Goal: Transaction & Acquisition: Book appointment/travel/reservation

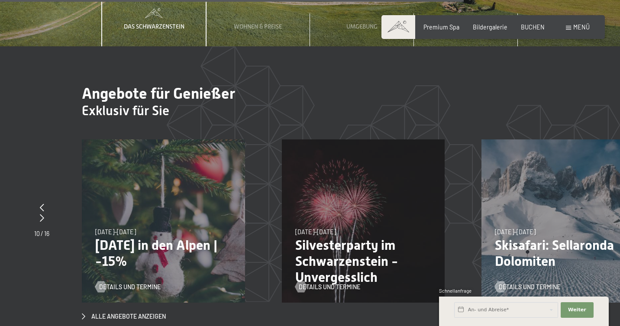
scroll to position [2654, 0]
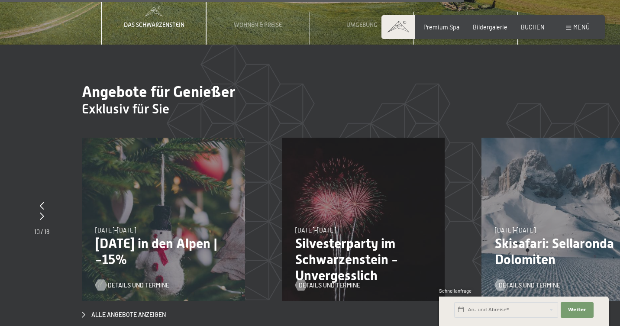
click at [114, 281] on span "Details und Termine" at bounding box center [138, 285] width 61 height 9
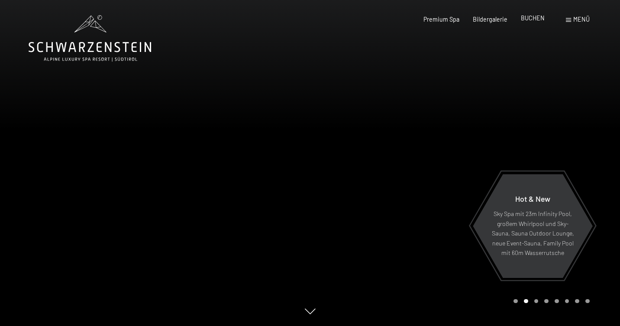
click at [527, 19] on span "BUCHEN" at bounding box center [533, 17] width 24 height 7
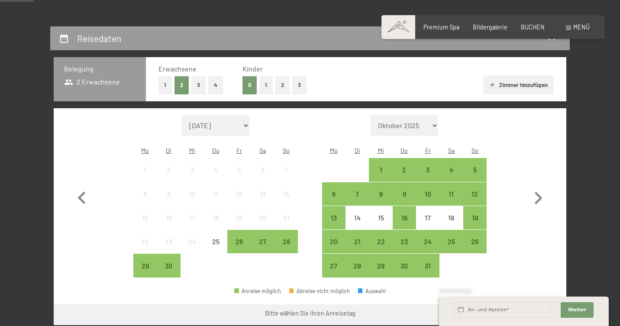
scroll to position [155, 0]
click at [479, 214] on div "19" at bounding box center [475, 225] width 22 height 22
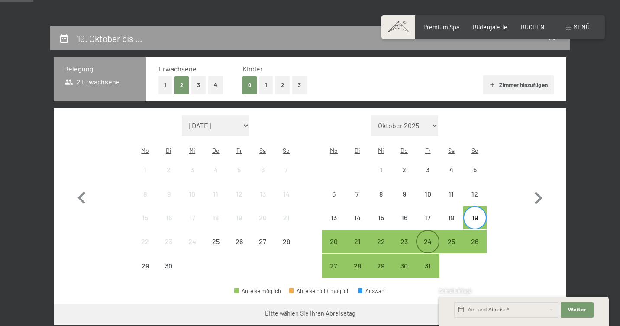
click at [432, 238] on div "24" at bounding box center [428, 249] width 22 height 22
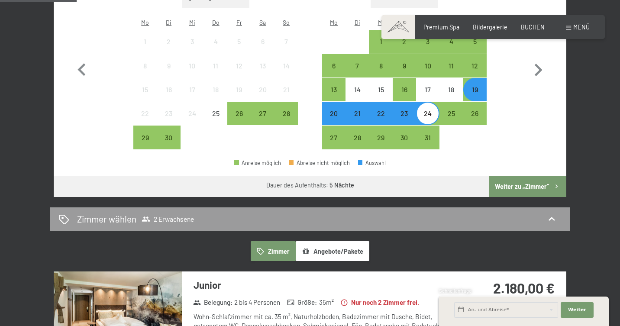
scroll to position [284, 0]
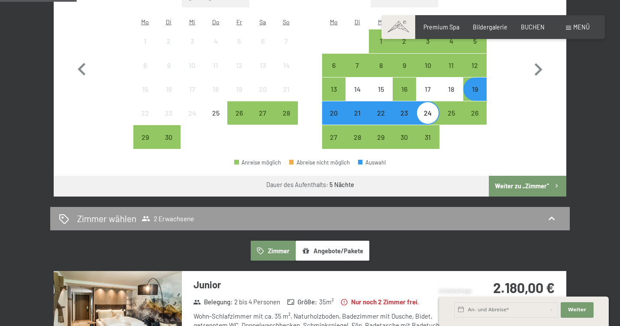
click at [511, 176] on button "Weiter zu „Zimmer“" at bounding box center [528, 186] width 78 height 21
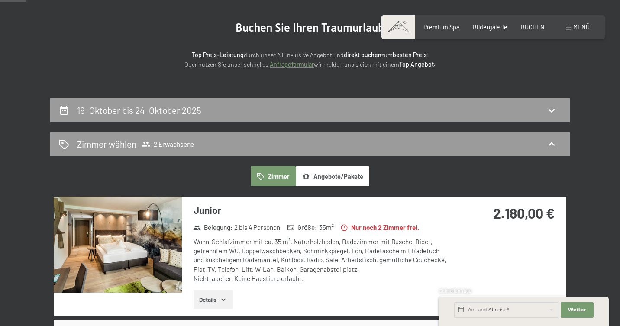
scroll to position [84, 0]
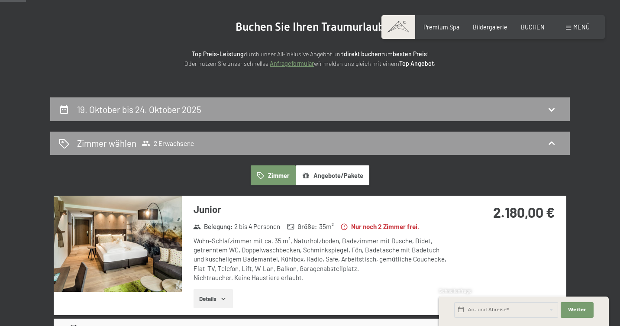
click at [223, 300] on button "Details" at bounding box center [213, 298] width 39 height 19
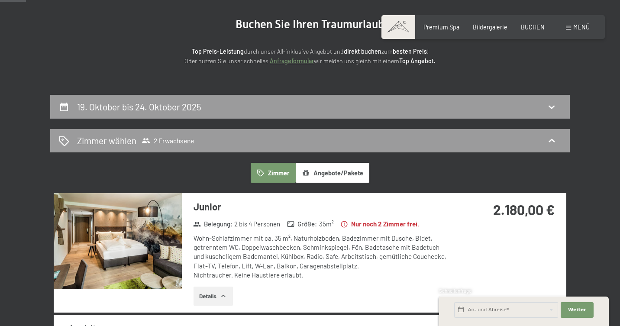
scroll to position [88, 0]
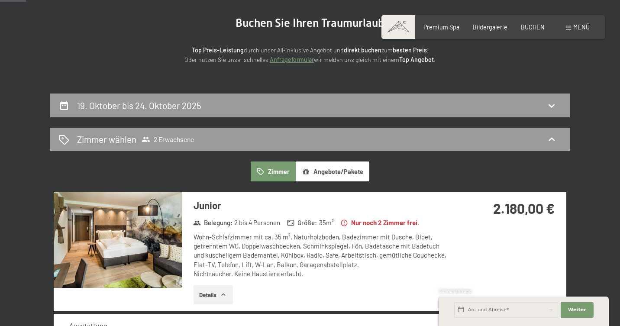
click at [212, 290] on button "Details" at bounding box center [213, 294] width 39 height 19
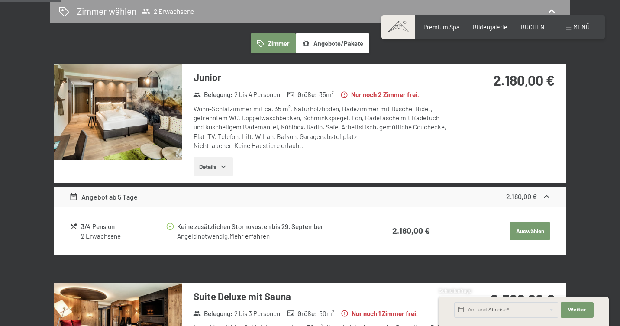
scroll to position [222, 0]
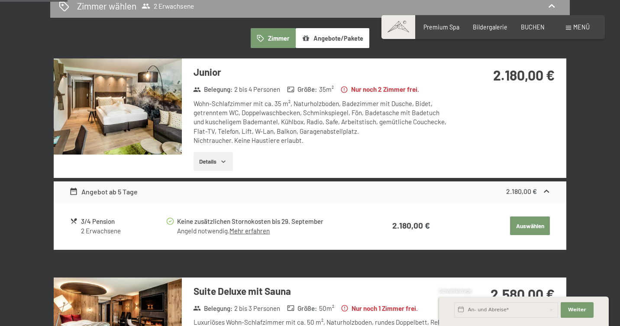
click at [248, 227] on link "Mehr erfahren" at bounding box center [250, 231] width 40 height 8
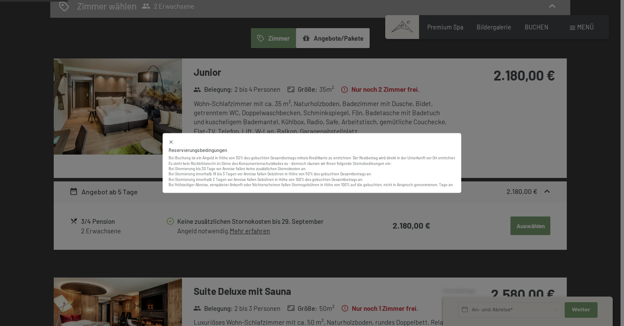
click at [592, 226] on div "Reservierungsbedingungen Bei Buchung ist ein Angeld in Höhe von 30% des gebucht…" at bounding box center [312, 163] width 624 height 326
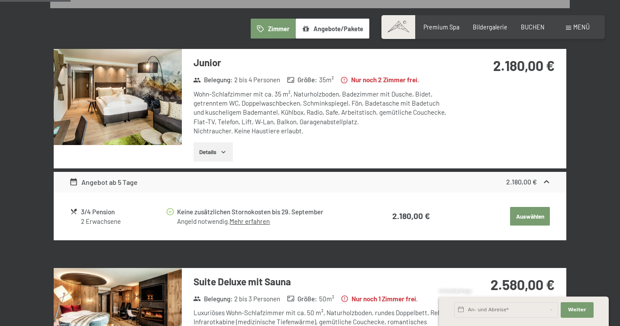
scroll to position [233, 0]
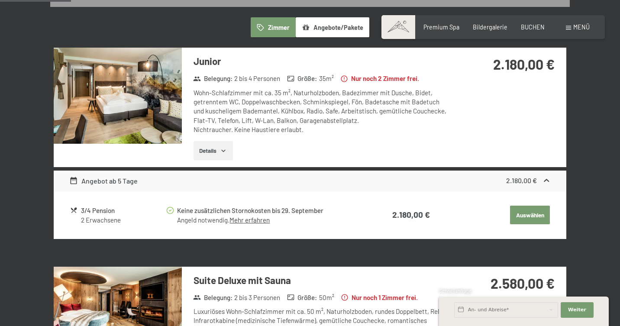
click at [209, 146] on button "Details" at bounding box center [213, 150] width 39 height 19
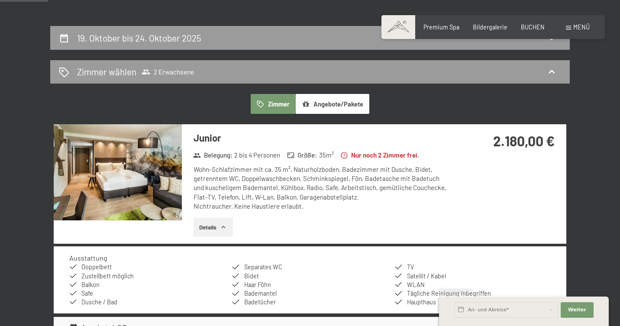
scroll to position [154, 0]
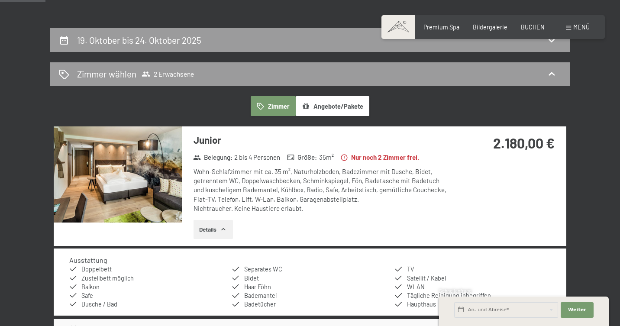
click at [315, 107] on button "Angebote/Pakete" at bounding box center [333, 106] width 74 height 20
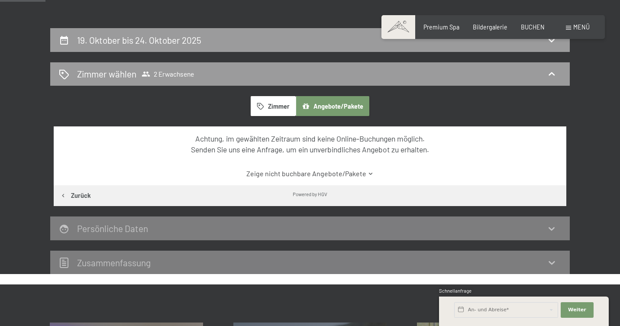
click at [163, 164] on div "Achtung, im gewählten Zeitraum sind keine Online-Buchungen möglich. Senden Sie …" at bounding box center [310, 155] width 513 height 59
click at [267, 171] on link "Zeige nicht buchbare Angebote/Pakete" at bounding box center [310, 174] width 482 height 10
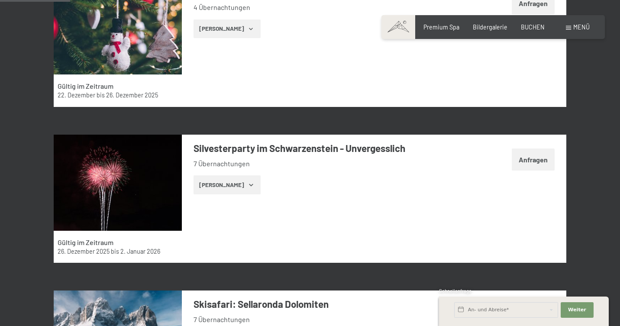
scroll to position [375, 0]
click at [160, 196] on img at bounding box center [118, 183] width 128 height 96
click at [0, 0] on button "button" at bounding box center [0, 0] width 0 height 0
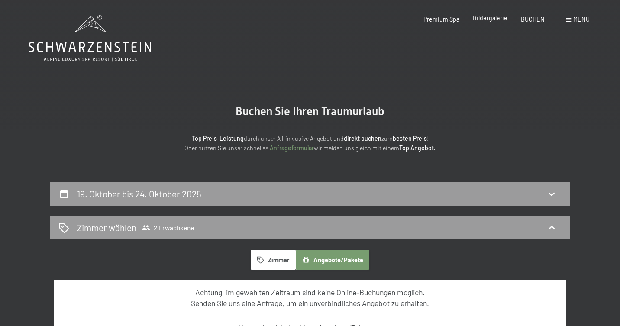
scroll to position [0, 0]
click at [534, 19] on span "BUCHEN" at bounding box center [533, 17] width 24 height 7
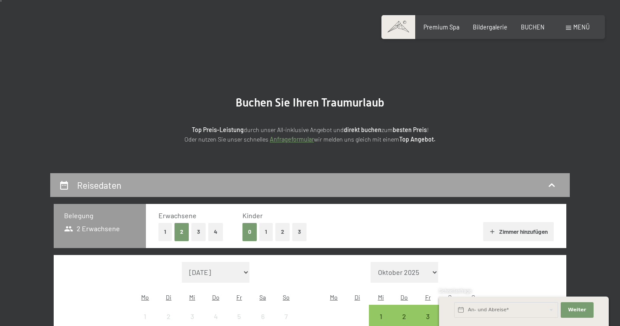
scroll to position [10, 0]
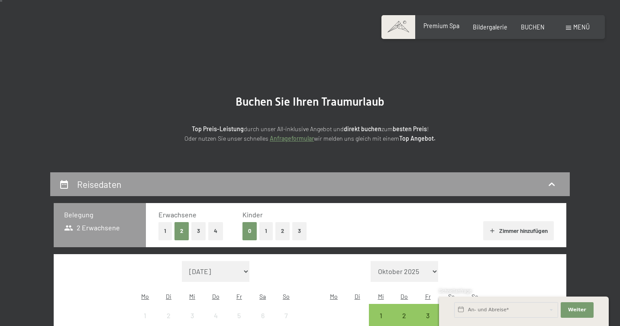
click at [439, 27] on span "Premium Spa" at bounding box center [442, 25] width 36 height 7
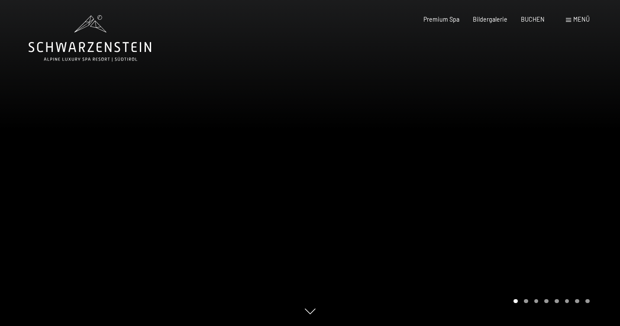
click at [584, 22] on span "Menü" at bounding box center [581, 19] width 16 height 7
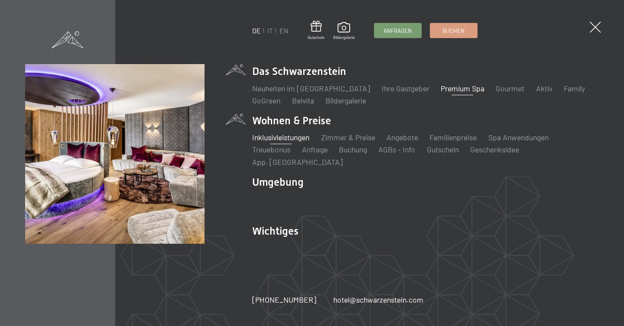
click at [297, 142] on link "Inklusivleistungen" at bounding box center [280, 138] width 57 height 10
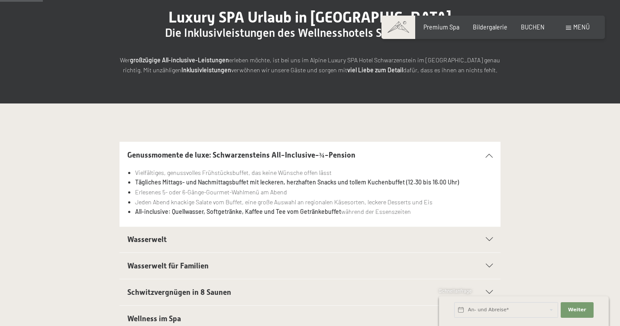
scroll to position [100, 0]
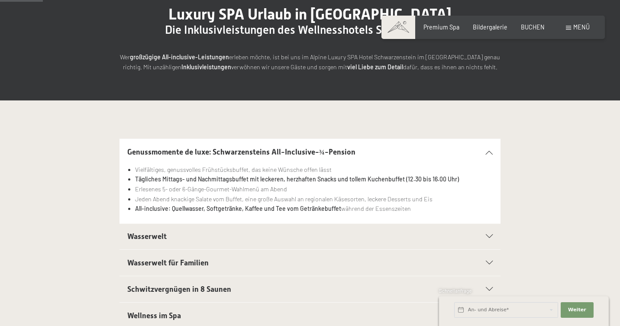
click at [152, 233] on span "Wasserwelt" at bounding box center [146, 236] width 39 height 9
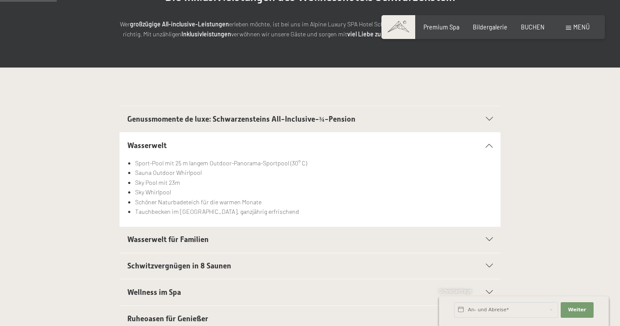
scroll to position [133, 0]
click at [200, 238] on span "Wasserwelt für Familien" at bounding box center [167, 239] width 81 height 9
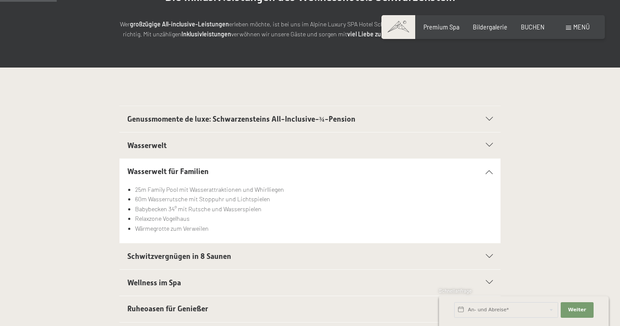
click at [206, 252] on span "Schwitzvergnügen in 8 Saunen" at bounding box center [179, 256] width 104 height 9
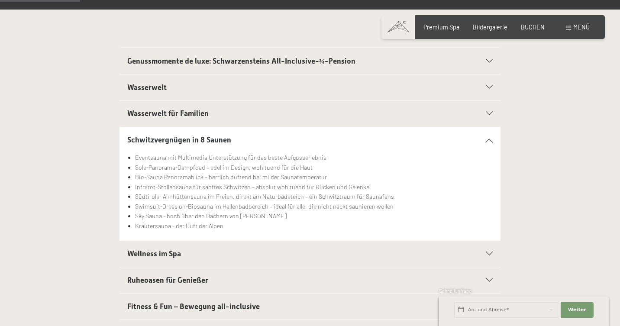
scroll to position [191, 0]
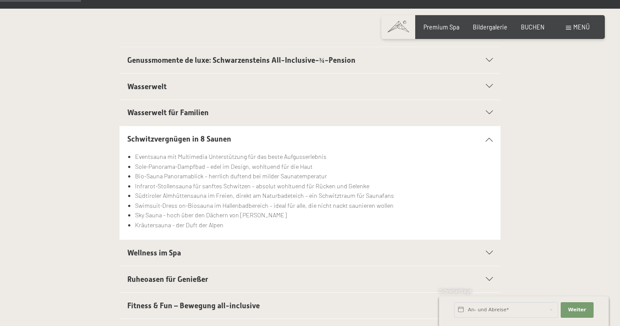
click at [163, 251] on span "Wellness im Spa" at bounding box center [154, 253] width 54 height 9
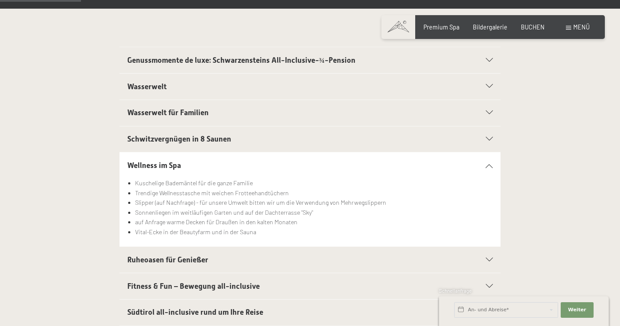
click at [171, 258] on span "Ruheoasen für Genießer" at bounding box center [167, 259] width 81 height 9
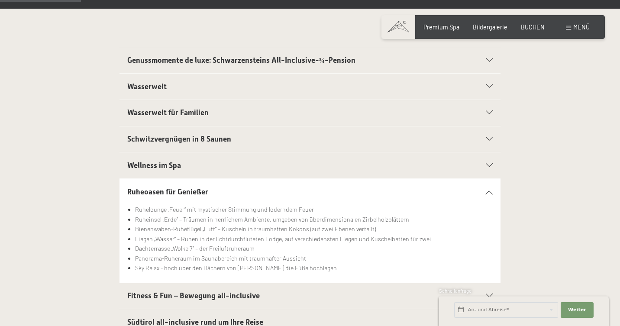
click at [188, 293] on span "Fitness & Fun – Bewegung all-inclusive" at bounding box center [193, 295] width 133 height 9
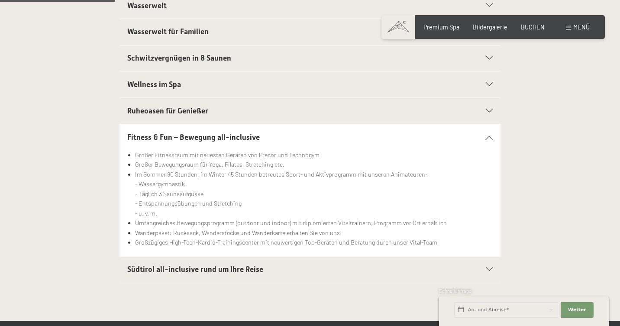
scroll to position [281, 0]
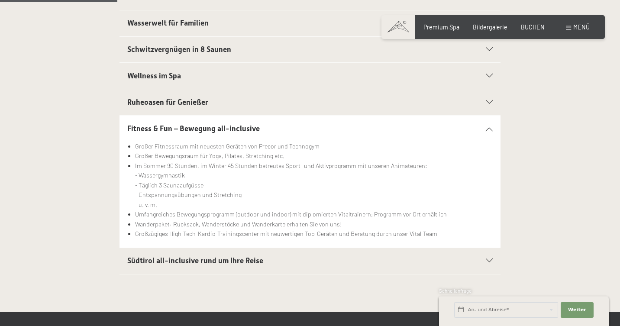
click at [237, 258] on span "Südtirol all-inclusive rund um Ihre Reise" at bounding box center [195, 260] width 136 height 9
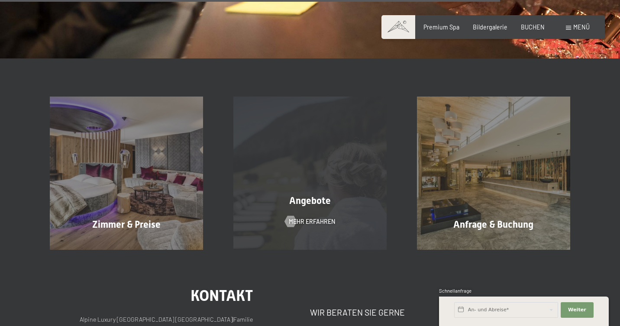
scroll to position [1185, 0]
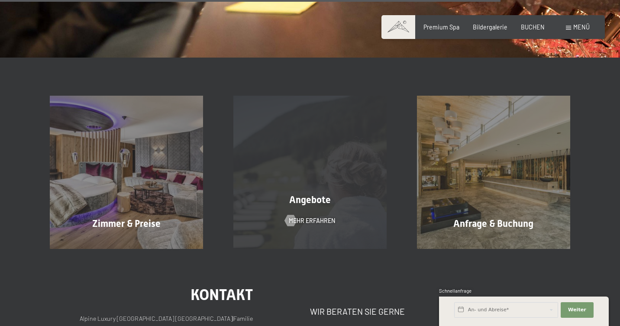
click at [307, 212] on div "Angebote Mehr erfahren" at bounding box center [310, 172] width 184 height 153
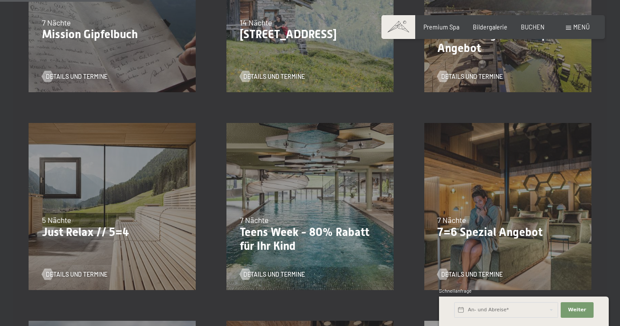
scroll to position [324, 0]
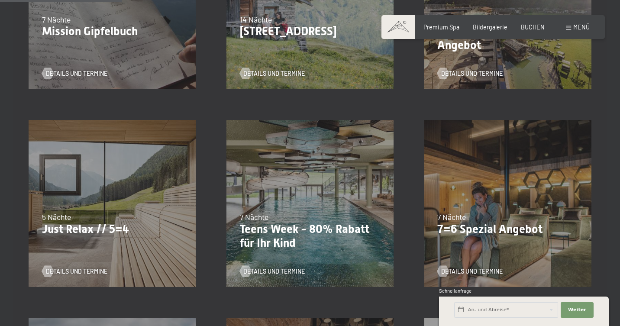
click at [480, 191] on div "04.10.–26.10.2025 01.11.–21.12.2025 10.01.–01.02.2026 07.03.–29.03.2026 16.05.–…" at bounding box center [508, 204] width 198 height 198
click at [481, 269] on span "Details und Termine" at bounding box center [480, 271] width 61 height 9
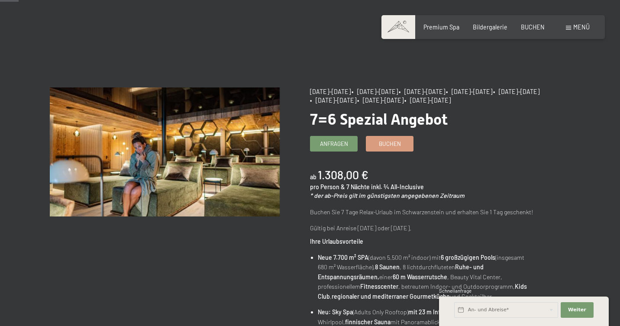
scroll to position [30, 0]
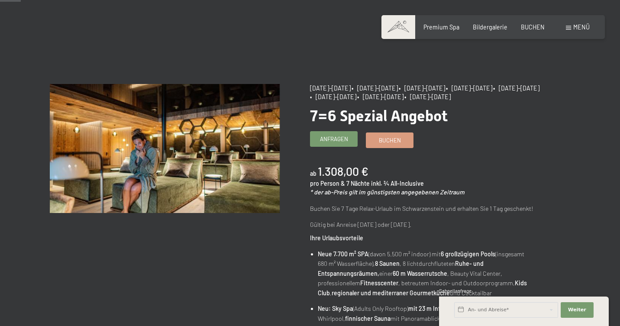
click at [349, 137] on link "Anfragen" at bounding box center [333, 139] width 47 height 14
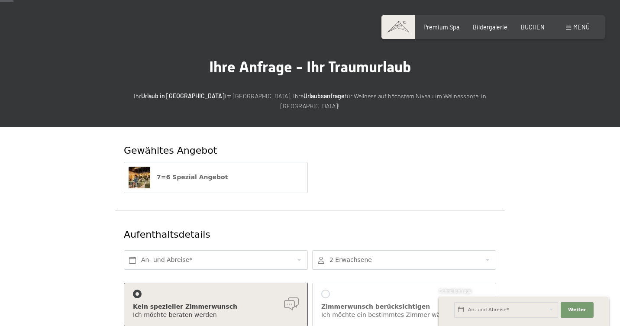
scroll to position [19, 0]
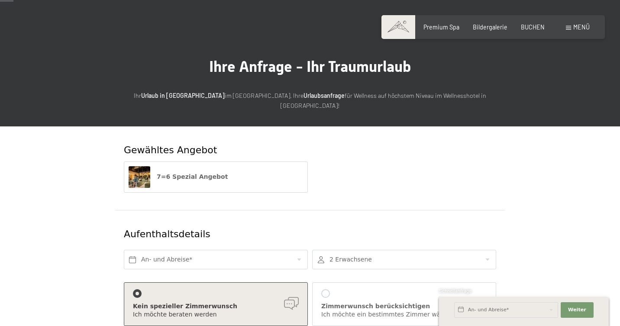
click at [252, 173] on div "7=6 Spezial Angebot" at bounding box center [219, 177] width 138 height 22
click at [186, 250] on input "text" at bounding box center [216, 259] width 184 height 19
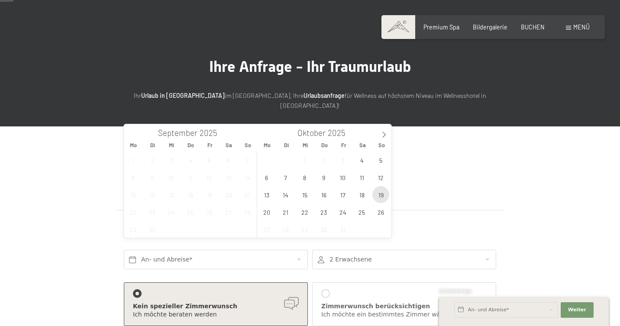
click at [378, 192] on span "19" at bounding box center [380, 194] width 17 height 17
type input "So. 19.10.2025"
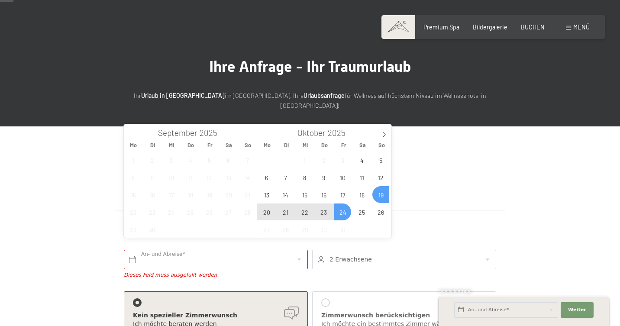
click at [337, 250] on div at bounding box center [404, 259] width 184 height 19
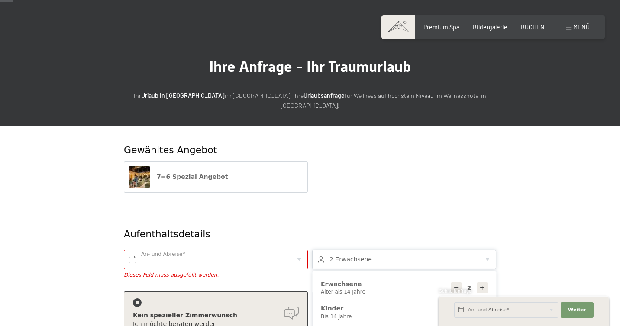
click at [367, 250] on div at bounding box center [404, 259] width 184 height 19
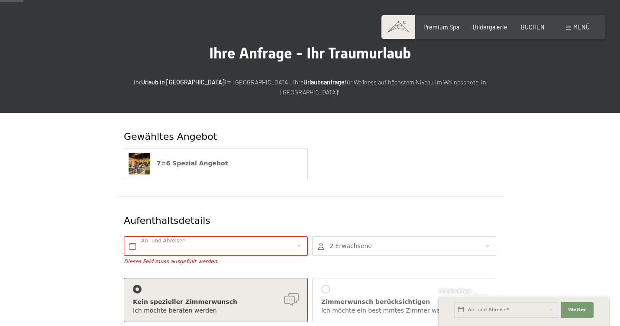
scroll to position [33, 0]
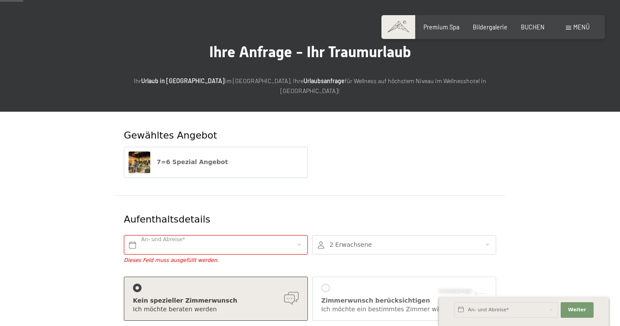
click at [367, 249] on div "2 Erwachsene 2 Erwachsene Älter als 14 Jahre 0 Kinder Bis 14 Jahre Übernehmen" at bounding box center [404, 250] width 188 height 38
click at [255, 235] on input "text" at bounding box center [216, 244] width 184 height 19
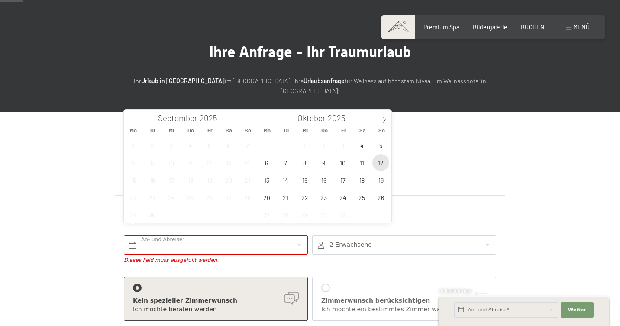
click at [379, 166] on span "12" at bounding box center [380, 162] width 17 height 17
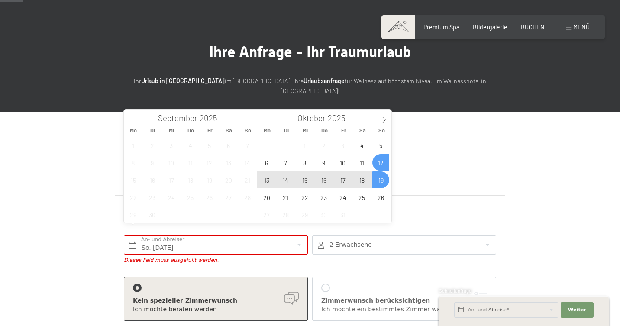
click at [381, 181] on span "19" at bounding box center [380, 179] width 17 height 17
type input "So. 12.10.2025 - So. 19.10.2025"
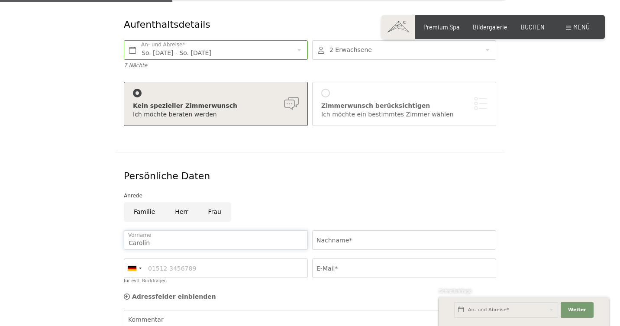
scroll to position [227, 0]
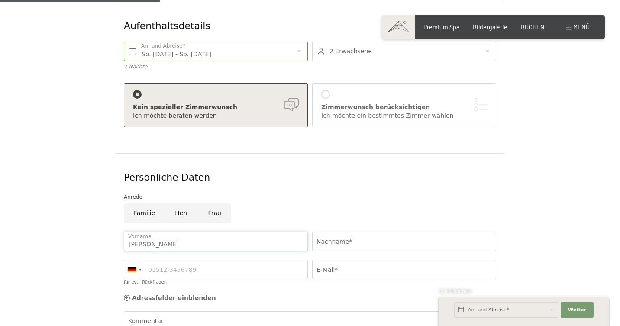
type input "Caroline"
type input "Brünger"
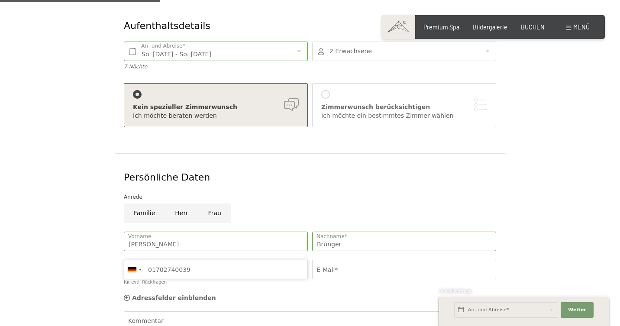
type input "01702740039"
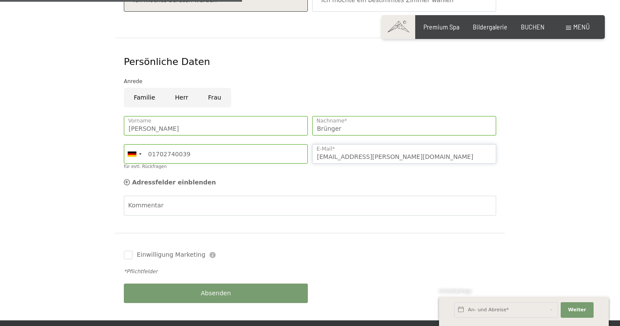
scroll to position [343, 0]
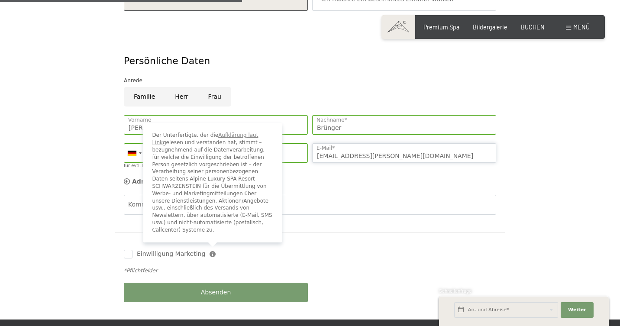
type input "line.bruenger@gmx.de"
click at [210, 251] on icon at bounding box center [213, 254] width 6 height 6
checkbox input "true"
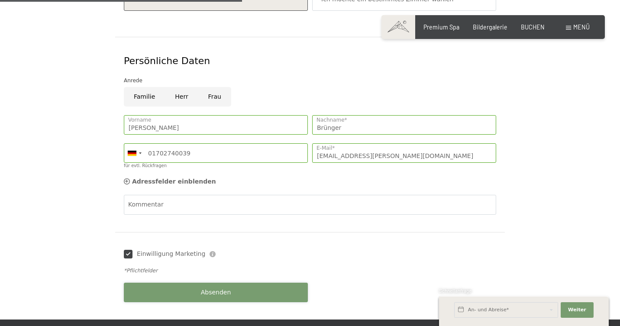
click at [172, 283] on button "Absenden" at bounding box center [216, 292] width 184 height 19
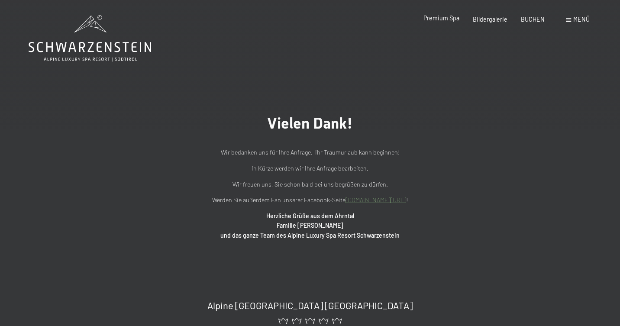
click at [432, 22] on div "Premium Spa" at bounding box center [442, 18] width 36 height 9
click at [441, 21] on span "Premium Spa" at bounding box center [442, 17] width 36 height 7
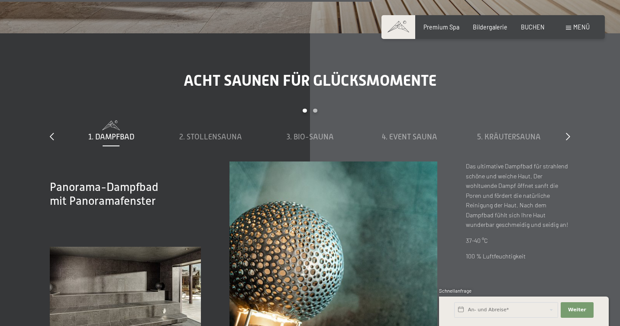
scroll to position [2216, 0]
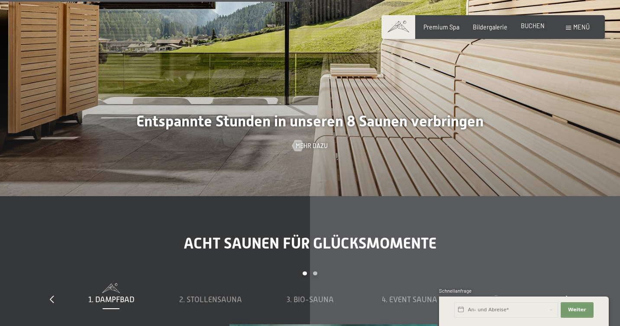
click at [534, 27] on span "BUCHEN" at bounding box center [533, 25] width 24 height 7
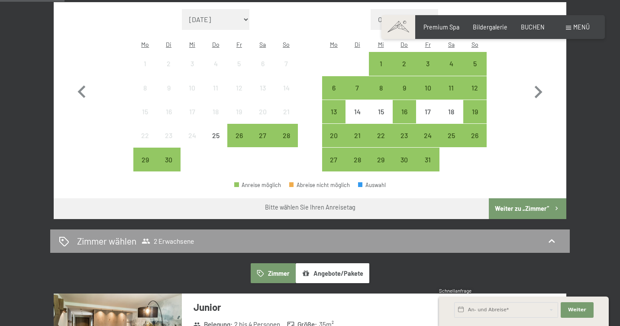
scroll to position [241, 0]
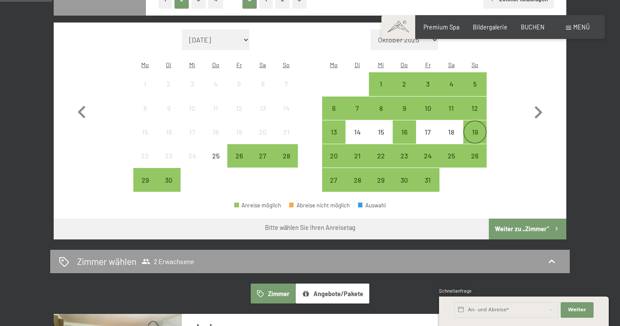
click at [469, 129] on div "19" at bounding box center [475, 140] width 22 height 22
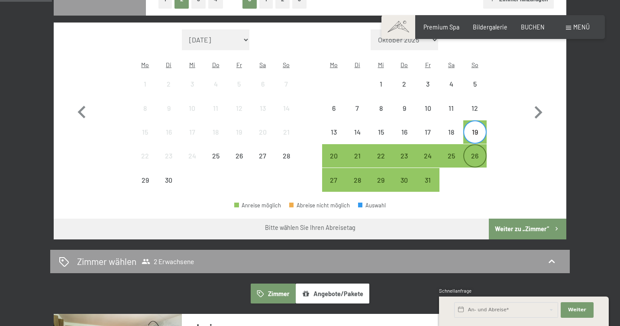
click at [476, 152] on div "26" at bounding box center [475, 163] width 22 height 22
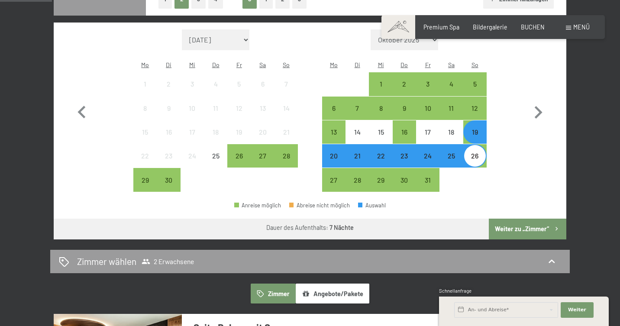
click at [453, 152] on div "25" at bounding box center [451, 163] width 22 height 22
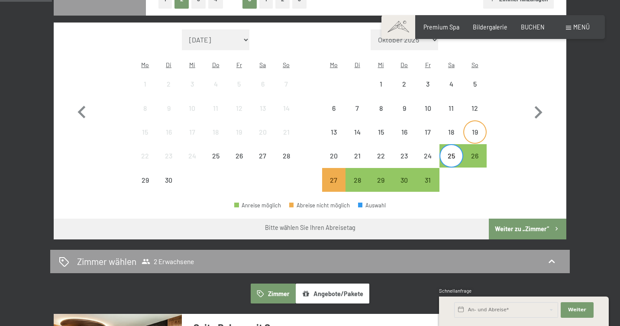
click at [472, 129] on div "19" at bounding box center [475, 140] width 22 height 22
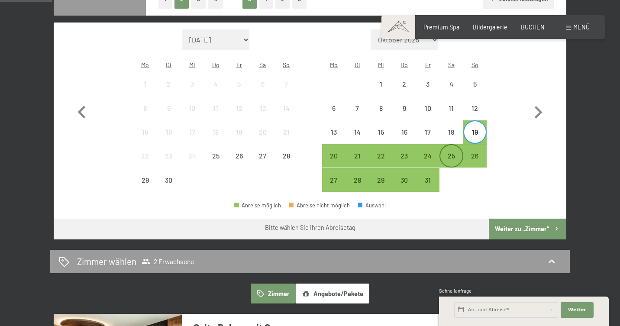
click at [452, 152] on div "25" at bounding box center [451, 163] width 22 height 22
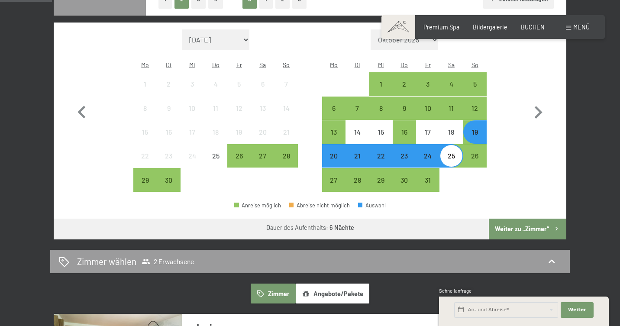
click at [507, 219] on button "Weiter zu „Zimmer“" at bounding box center [528, 229] width 78 height 21
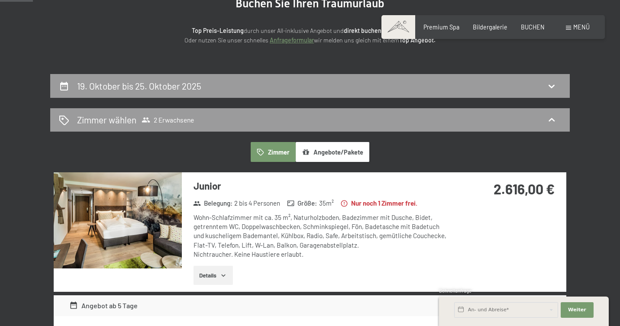
scroll to position [108, 0]
click at [489, 29] on span "Bildergalerie" at bounding box center [490, 25] width 35 height 7
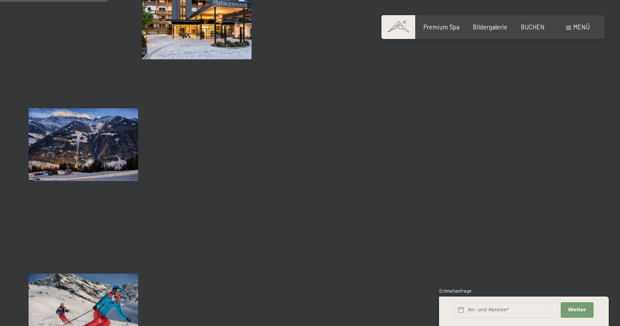
scroll to position [1534, 0]
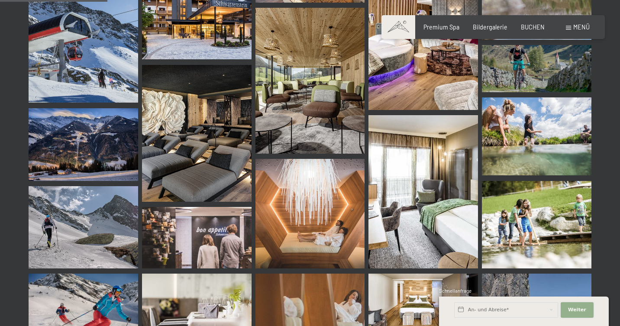
click at [569, 309] on span "Weiter" at bounding box center [577, 310] width 18 height 7
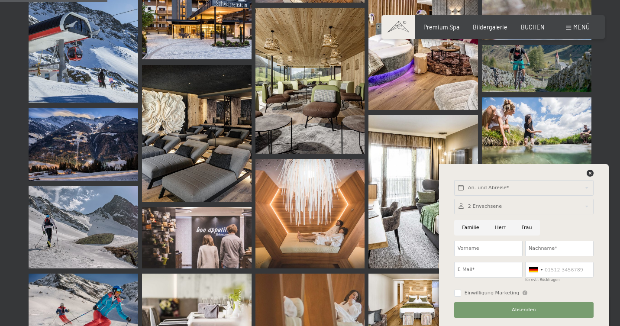
click at [293, 101] on img at bounding box center [310, 81] width 110 height 146
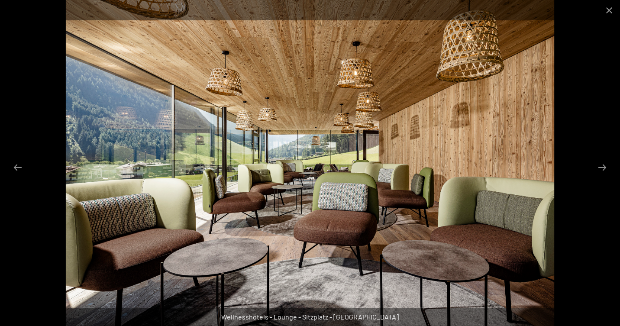
scroll to position [1566, 0]
click at [604, 165] on button "Next slide" at bounding box center [602, 167] width 18 height 17
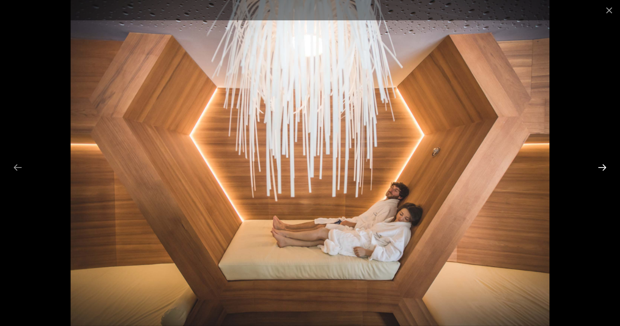
click at [604, 165] on button "Next slide" at bounding box center [602, 167] width 18 height 17
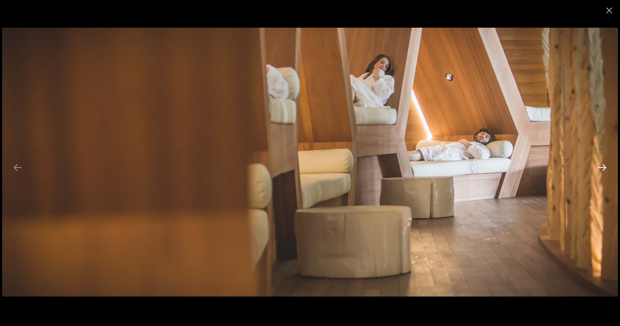
scroll to position [1967, 0]
click at [608, 13] on button "Close gallery" at bounding box center [609, 10] width 22 height 20
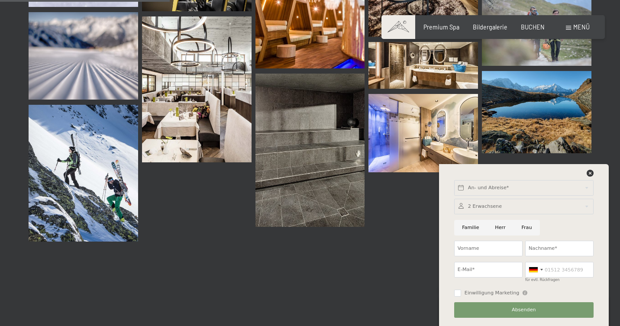
scroll to position [2434, 0]
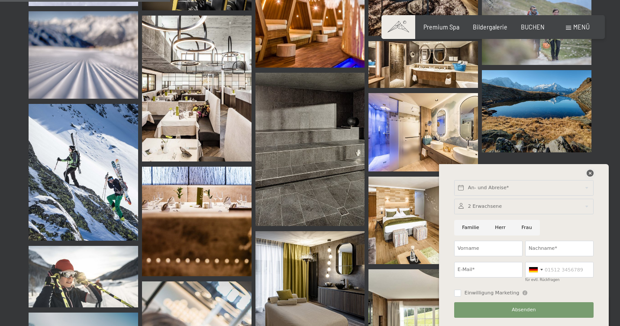
click at [588, 171] on icon at bounding box center [590, 173] width 7 height 7
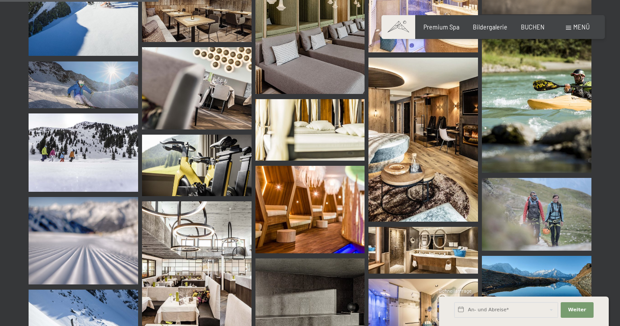
scroll to position [2203, 0]
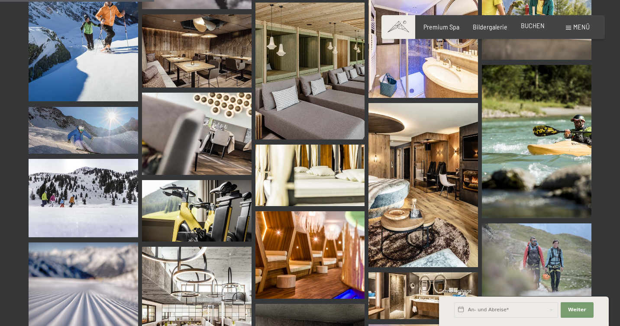
click at [528, 28] on span "BUCHEN" at bounding box center [533, 25] width 24 height 7
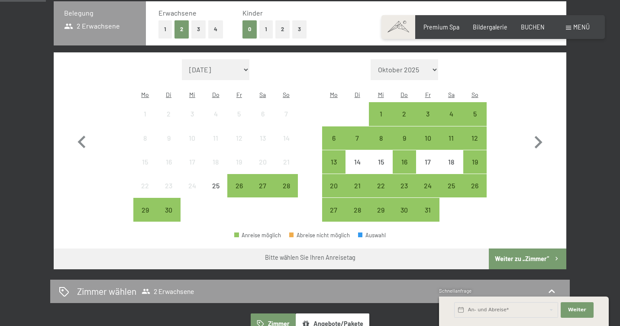
scroll to position [212, 0]
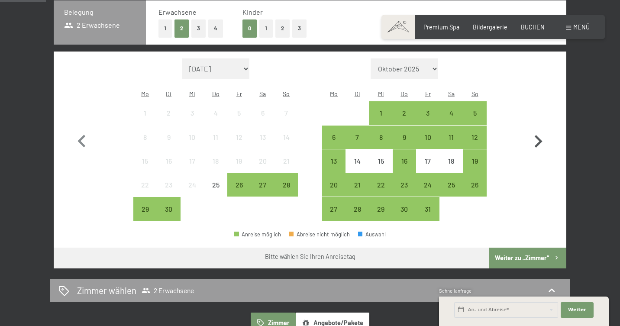
click at [539, 135] on icon "button" at bounding box center [539, 141] width 8 height 13
select select "[DATE]"
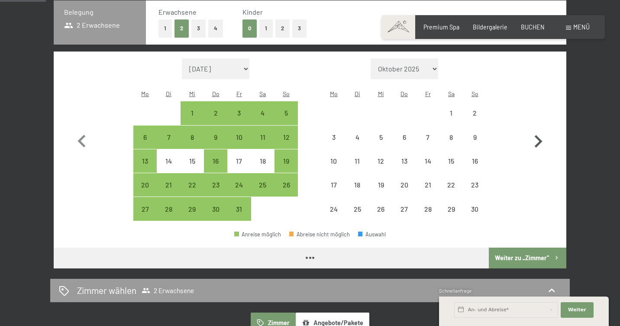
select select "[DATE]"
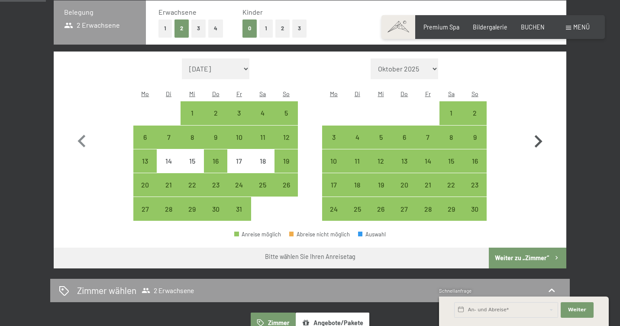
click at [539, 135] on icon "button" at bounding box center [539, 141] width 8 height 13
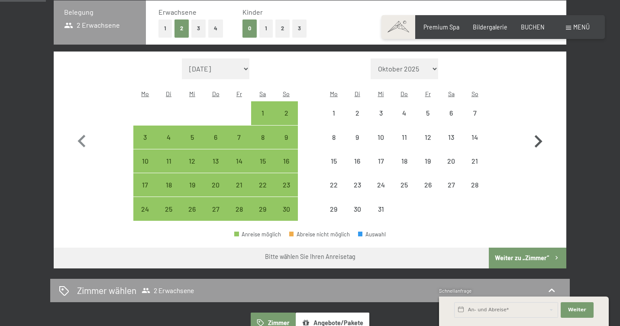
select select "[DATE]"
select select "2025-11-01"
select select "2025-12-01"
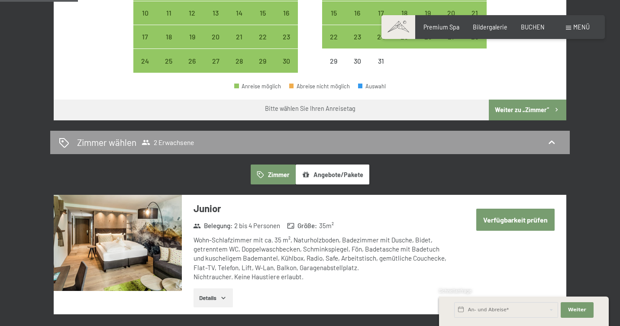
scroll to position [369, 0]
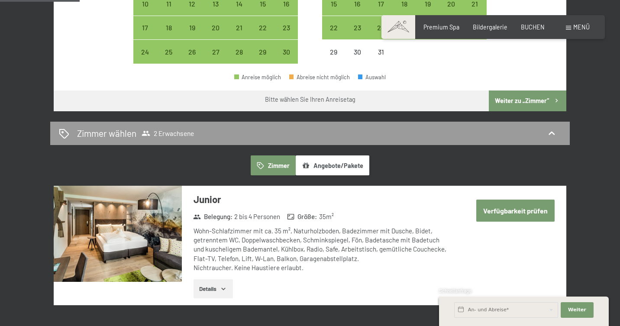
click at [346, 155] on button "Angebote/Pakete" at bounding box center [333, 165] width 74 height 20
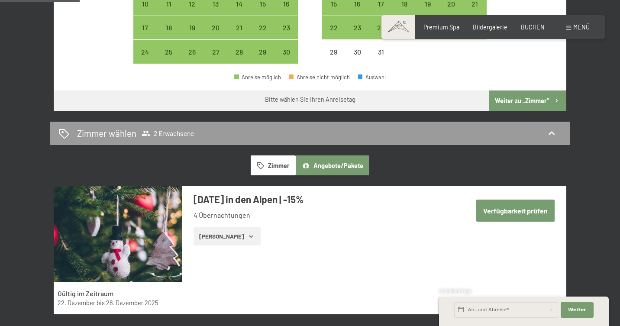
click at [224, 227] on button "Zeige Zimmer" at bounding box center [227, 236] width 67 height 19
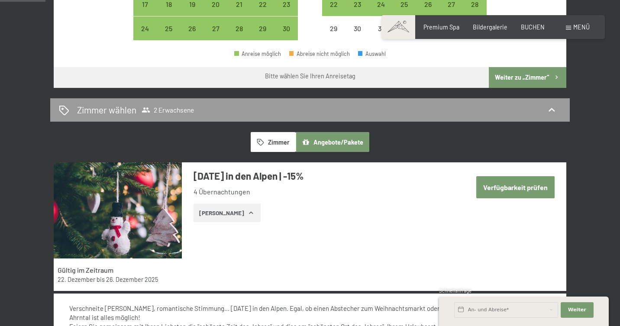
scroll to position [423, 0]
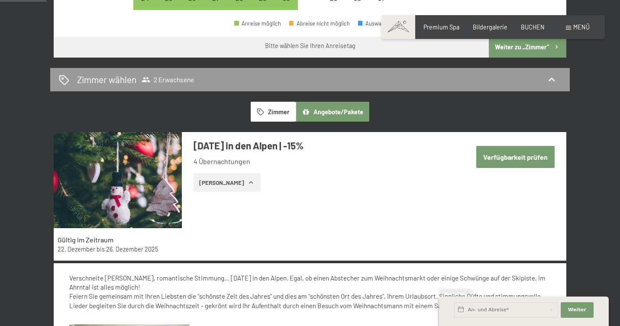
click at [501, 146] on button "Verfügbarkeit prüfen" at bounding box center [515, 157] width 78 height 22
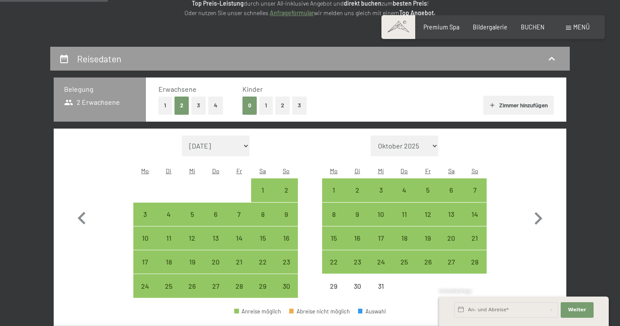
scroll to position [136, 0]
click at [536, 206] on icon "button" at bounding box center [538, 218] width 25 height 25
select select "2025-12-01"
select select "2026-01-01"
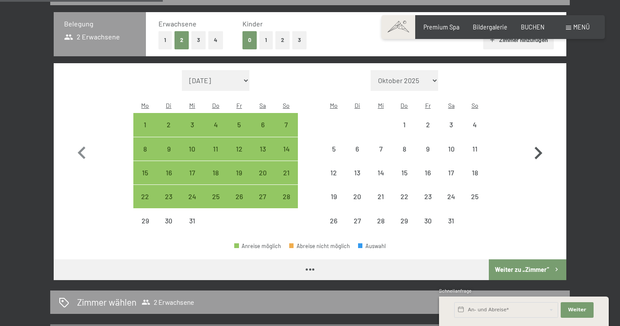
scroll to position [202, 0]
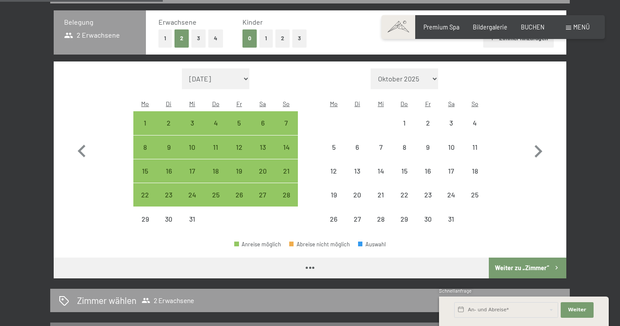
select select "2025-12-01"
select select "2026-01-01"
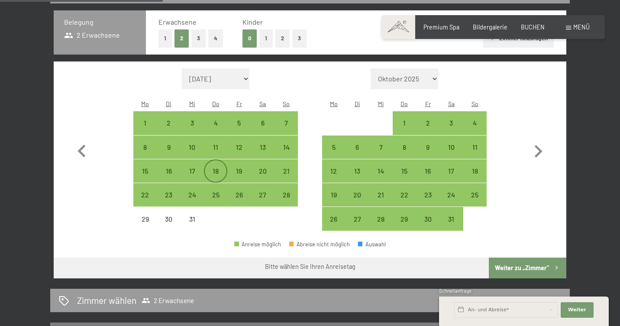
click at [209, 168] on div "18" at bounding box center [216, 179] width 22 height 22
select select "2025-12-01"
select select "2026-01-01"
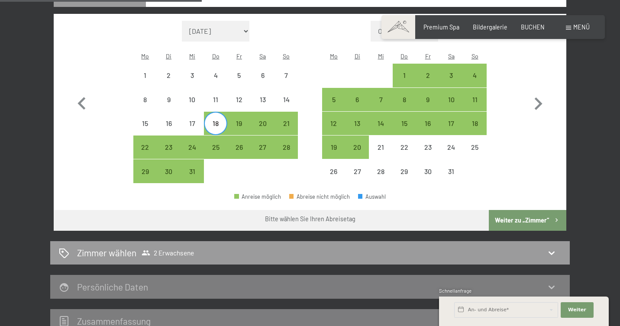
scroll to position [251, 0]
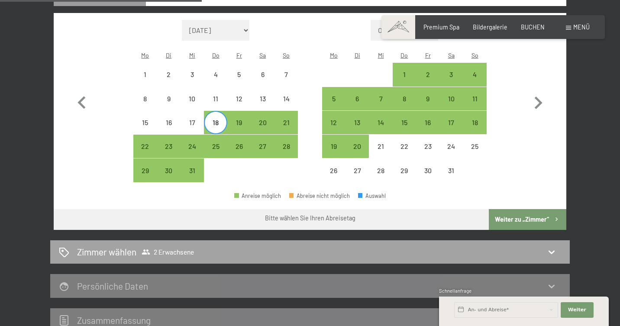
click at [131, 246] on h2 "Zimmer wählen" at bounding box center [106, 252] width 59 height 13
select select "2025-12-01"
select select "2026-01-01"
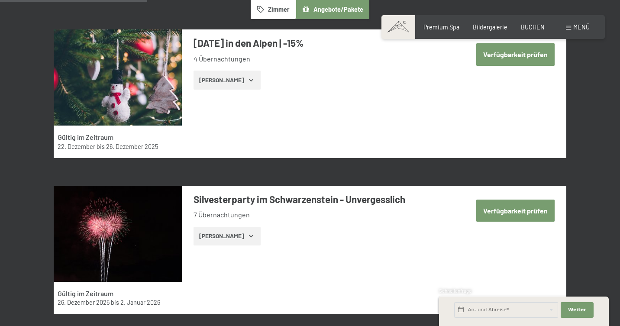
scroll to position [181, 0]
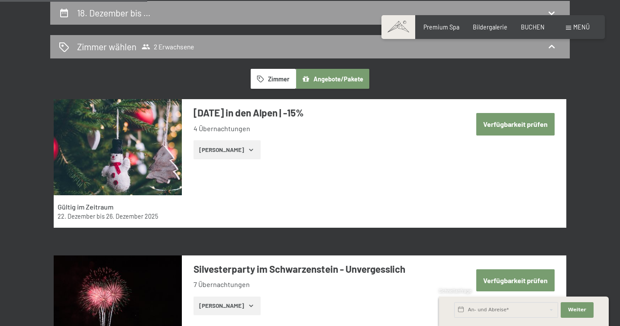
click at [205, 154] on button "Zeige Zimmer" at bounding box center [227, 149] width 67 height 19
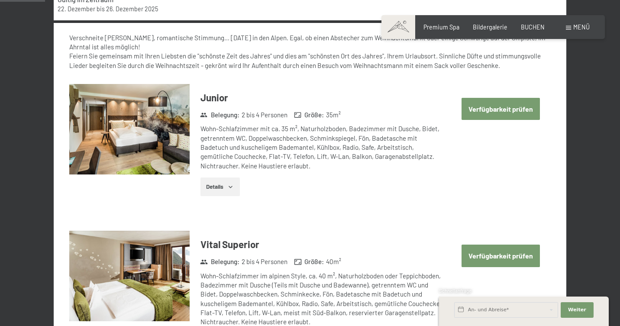
scroll to position [395, 0]
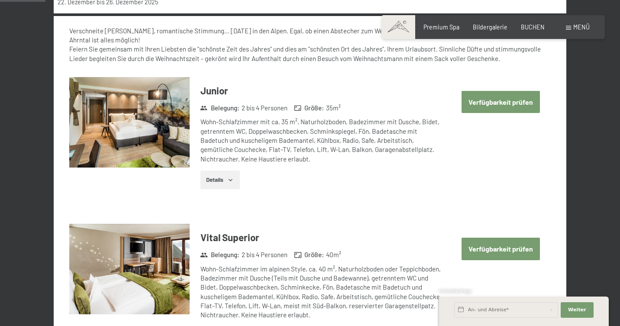
click at [491, 100] on button "Verfügbarkeit prüfen" at bounding box center [501, 102] width 78 height 22
select select "2025-12-01"
select select "2026-01-01"
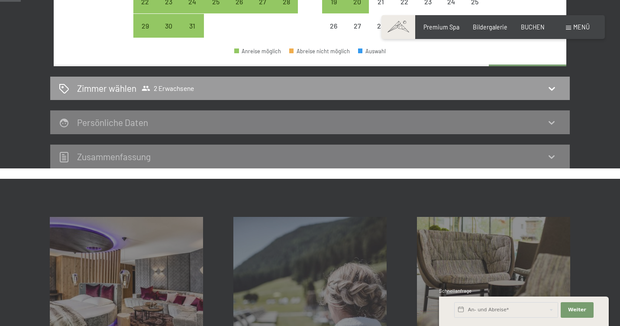
scroll to position [181, 0]
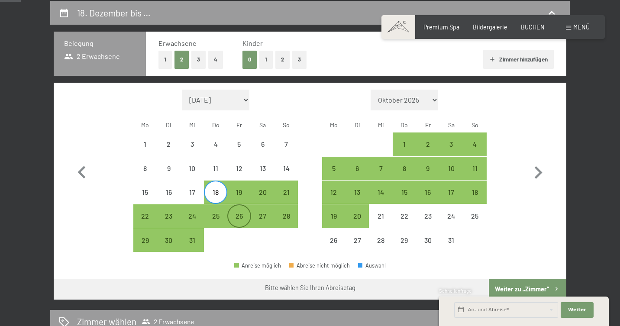
click at [235, 213] on div "26" at bounding box center [239, 224] width 22 height 22
select select "2025-12-01"
select select "2026-01-01"
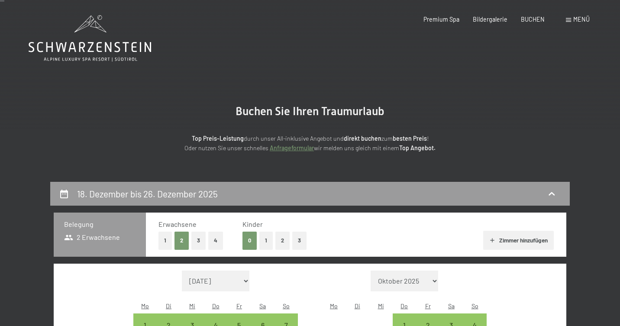
scroll to position [0, 0]
click at [100, 45] on icon at bounding box center [90, 38] width 123 height 46
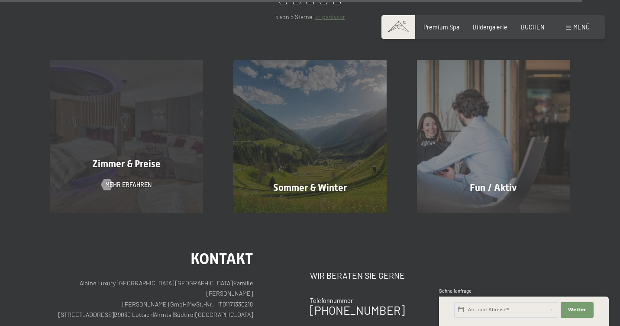
scroll to position [3366, 0]
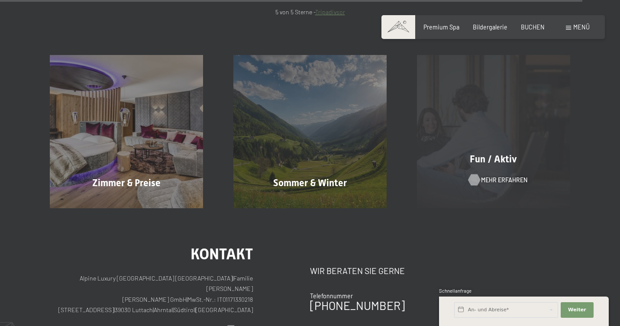
click at [485, 176] on span "Mehr erfahren" at bounding box center [504, 180] width 46 height 9
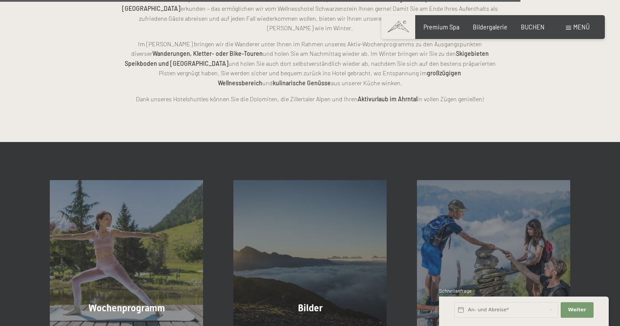
scroll to position [1780, 0]
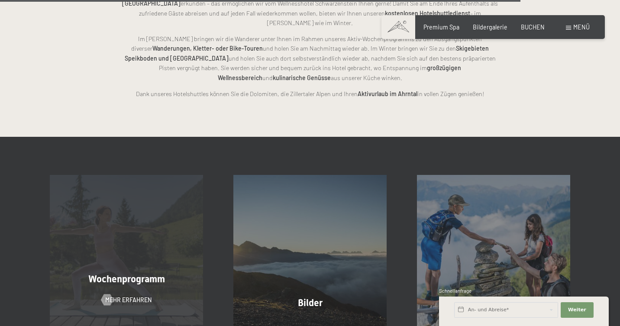
click at [126, 204] on div "Wochenprogramm Mehr erfahren" at bounding box center [127, 251] width 184 height 153
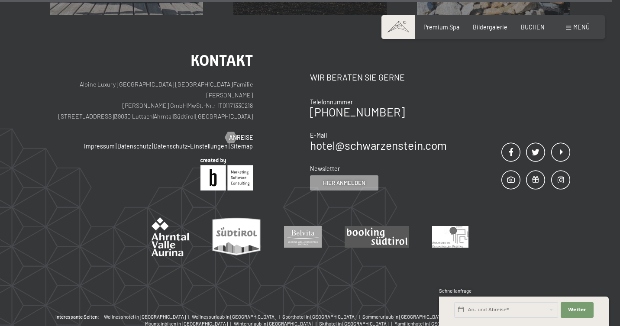
scroll to position [2093, 0]
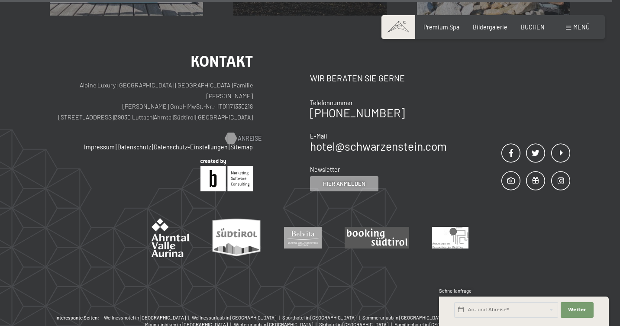
click at [230, 133] on div at bounding box center [231, 138] width 6 height 11
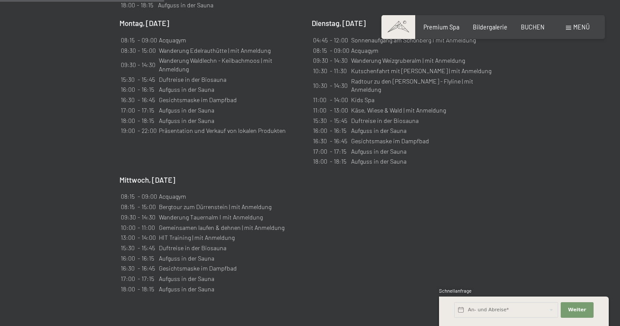
scroll to position [682, 0]
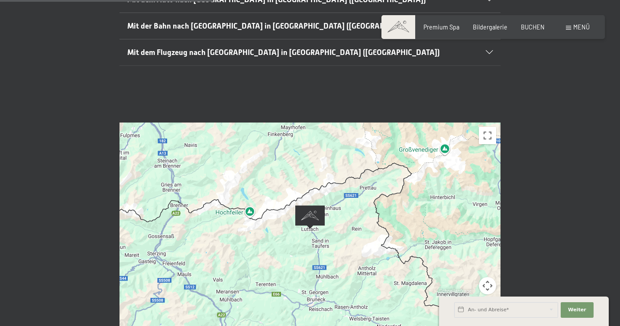
scroll to position [281, 0]
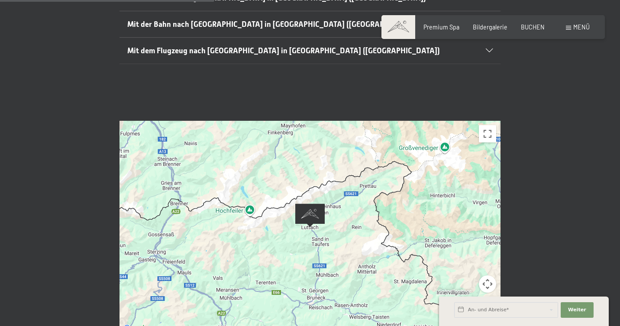
click at [484, 275] on button "Kamerasteuerung für die Karte" at bounding box center [487, 283] width 17 height 17
click at [465, 254] on button "Vergrößern" at bounding box center [465, 262] width 17 height 17
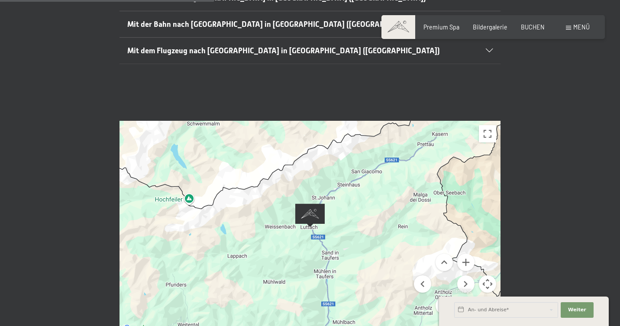
click at [467, 288] on span "Schnellanfrage" at bounding box center [455, 291] width 32 height 6
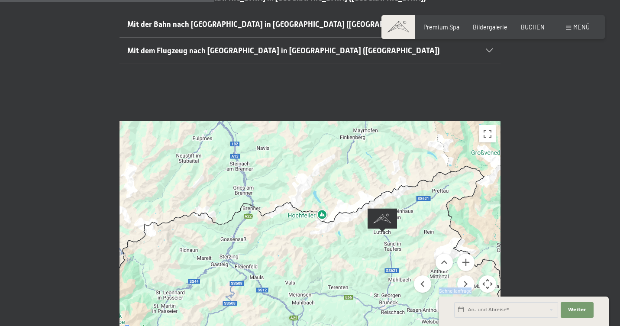
click at [466, 297] on button "Verkleinern" at bounding box center [465, 305] width 17 height 17
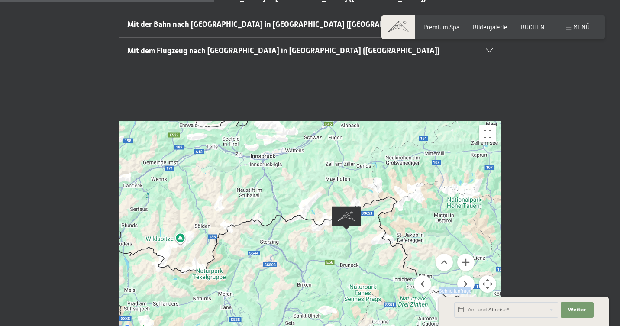
click at [466, 297] on button "Verkleinern" at bounding box center [465, 305] width 17 height 17
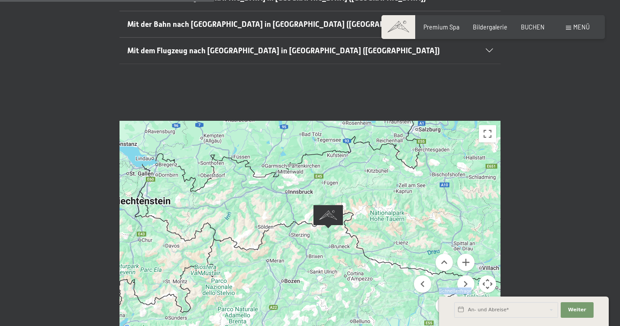
click at [466, 297] on button "Verkleinern" at bounding box center [465, 305] width 17 height 17
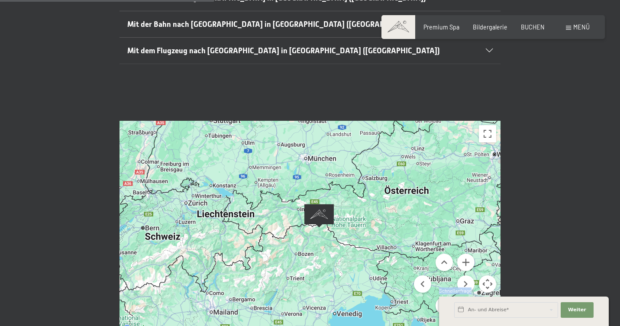
click at [466, 297] on button "Verkleinern" at bounding box center [465, 305] width 17 height 17
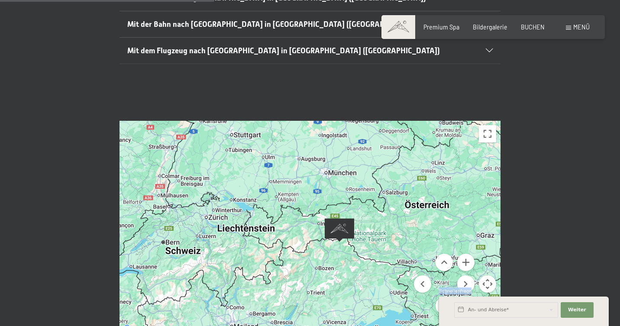
drag, startPoint x: 320, startPoint y: 169, endPoint x: 317, endPoint y: 221, distance: 52.1
click at [317, 221] on div at bounding box center [310, 227] width 381 height 213
